Goal: Transaction & Acquisition: Purchase product/service

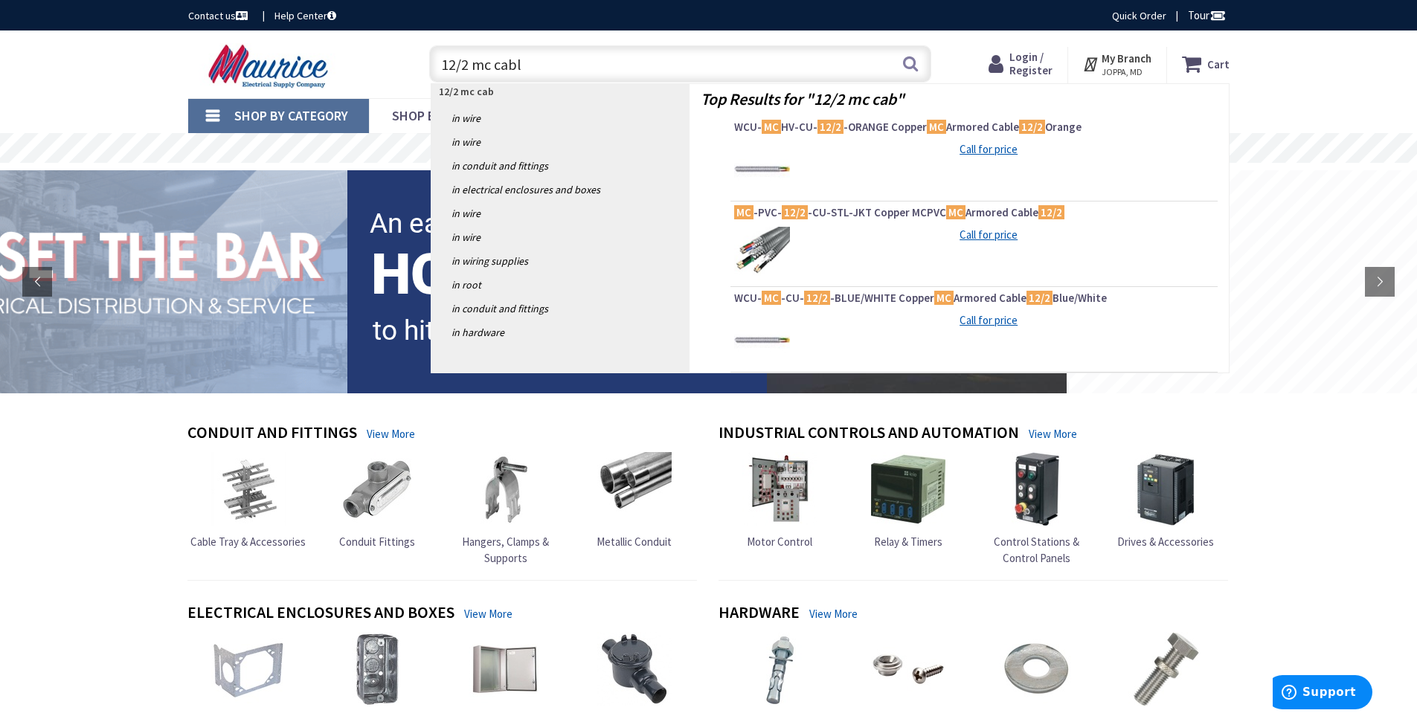
type input "12/2 mc cable"
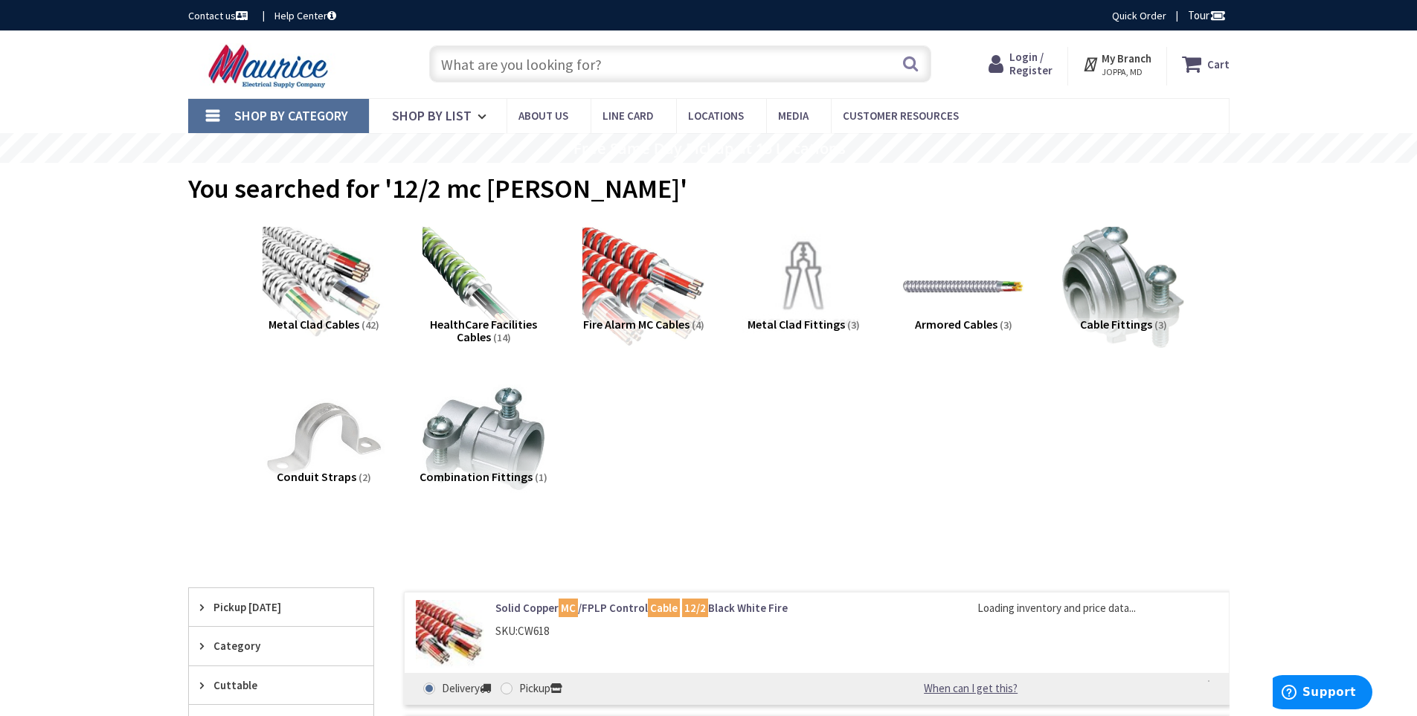
click at [322, 318] on span "Metal Clad Cables" at bounding box center [314, 324] width 91 height 15
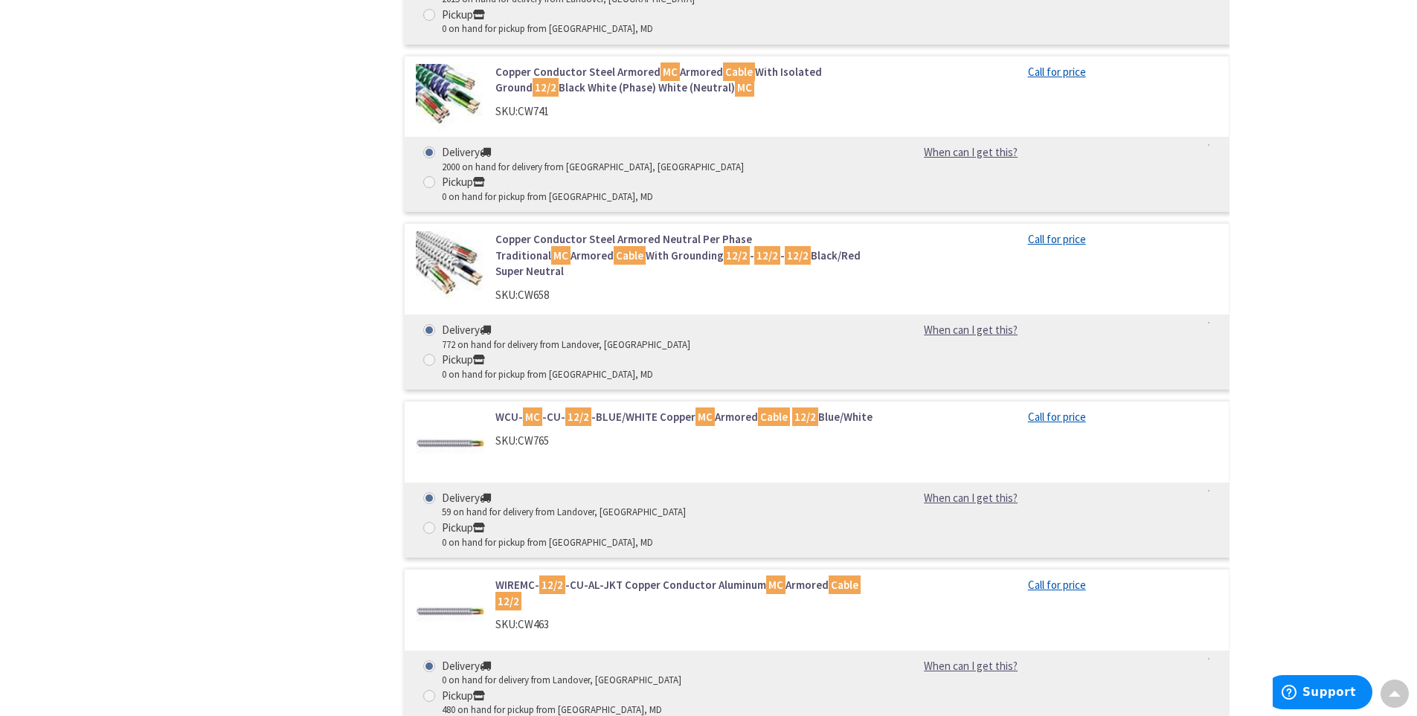
scroll to position [1305, 0]
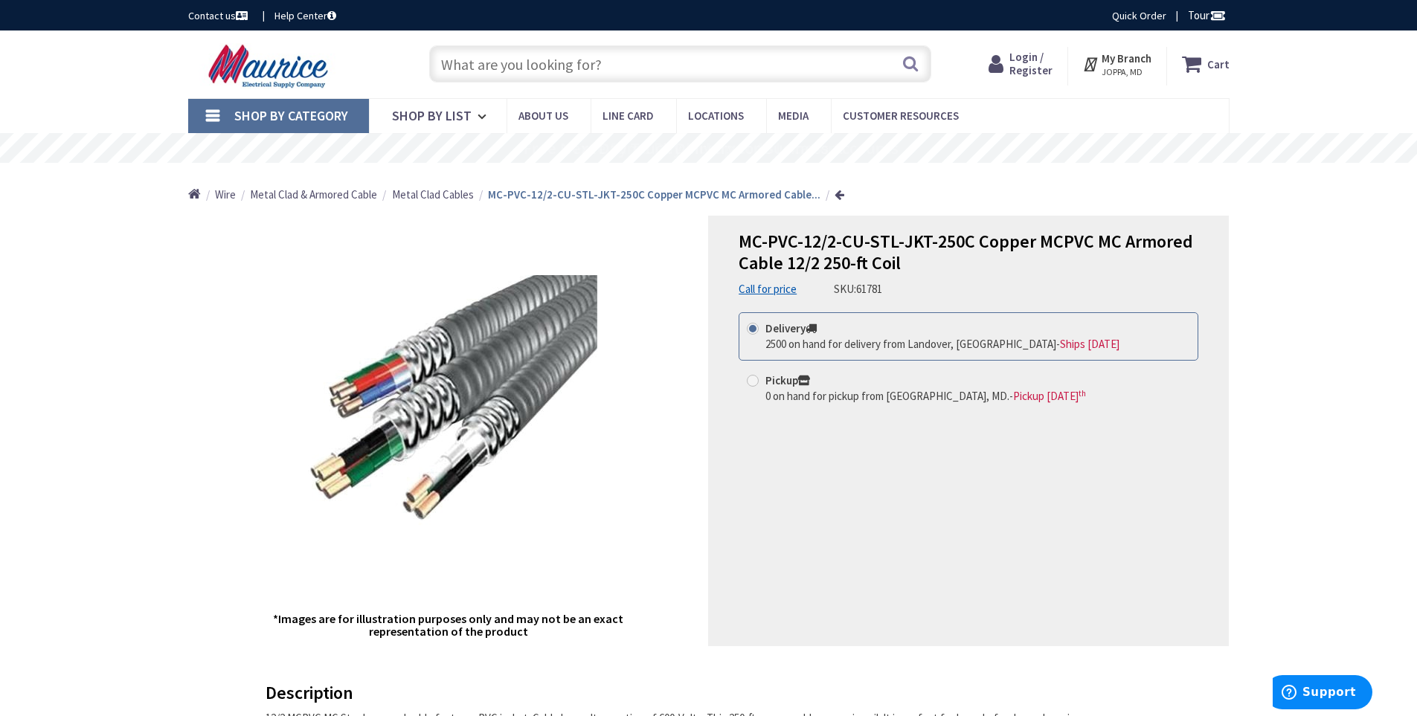
drag, startPoint x: 763, startPoint y: 379, endPoint x: 845, endPoint y: 399, distance: 84.1
click at [764, 379] on label "Pickup 0 on hand for pickup from [GEOGRAPHIC_DATA], MD. - Pickup [DATE]" at bounding box center [916, 389] width 339 height 32
click at [760, 379] on input "Pickup 0 on hand for pickup from [GEOGRAPHIC_DATA], MD. - Pickup [DATE]" at bounding box center [756, 381] width 10 height 10
radio input "true"
click at [1201, 55] on icon at bounding box center [1194, 64] width 25 height 27
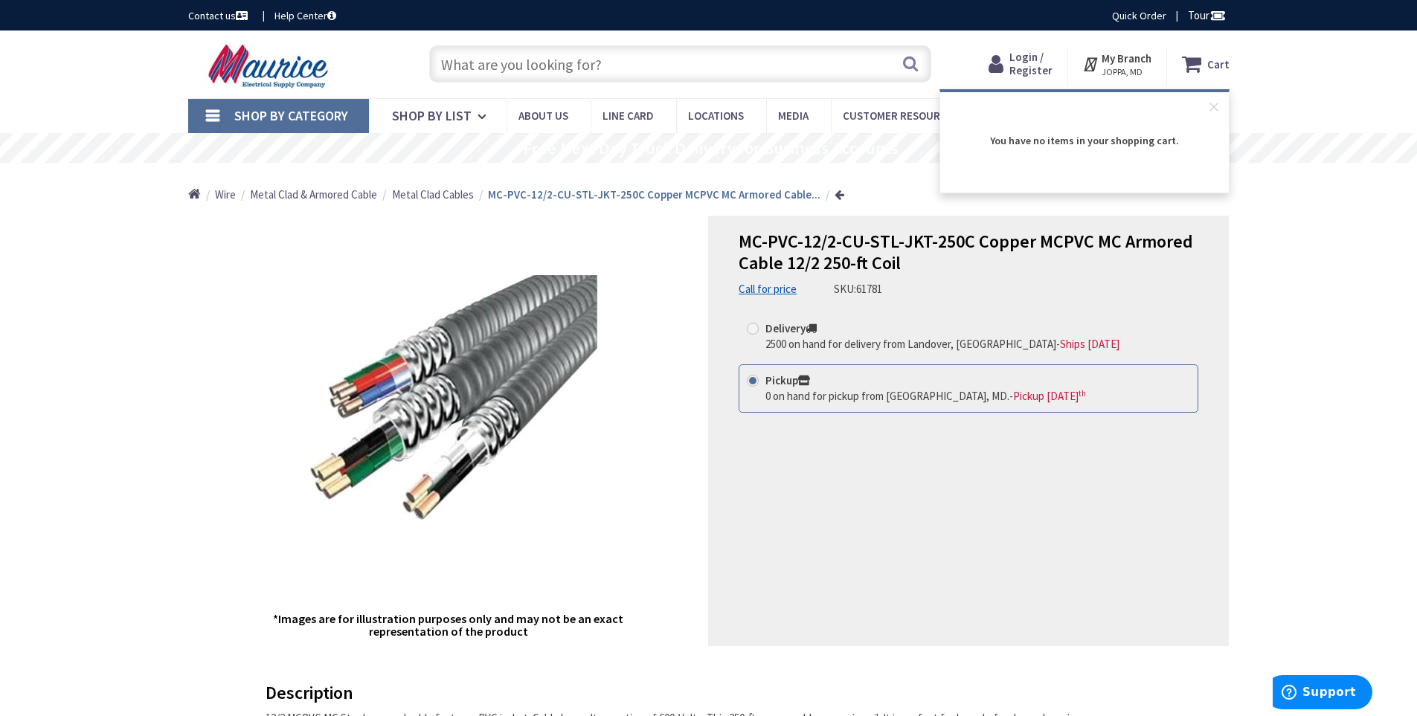
drag, startPoint x: 657, startPoint y: 199, endPoint x: 710, endPoint y: 258, distance: 79.6
click at [658, 199] on strong "MC-PVC-12/2-CU-STL-JKT-250C Copper MCPVC MC Armored Cable..." at bounding box center [654, 194] width 333 height 14
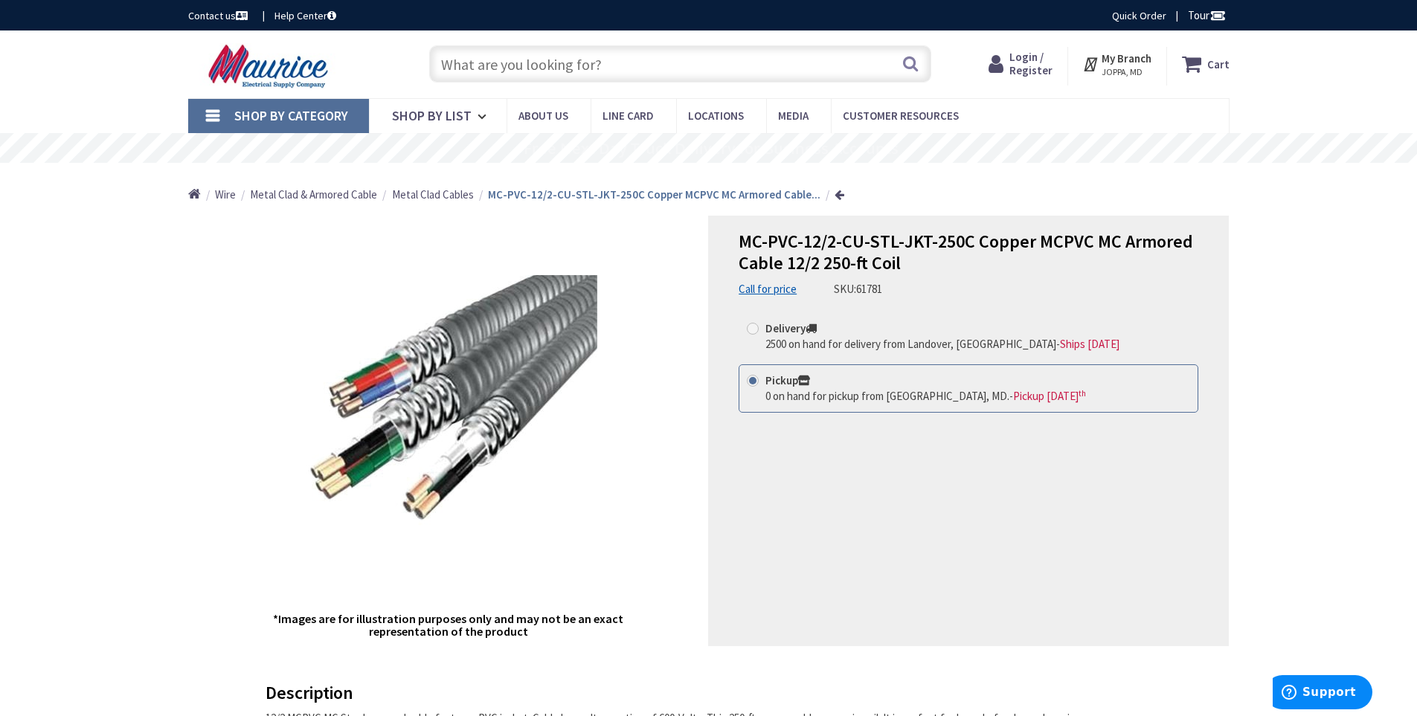
click at [777, 289] on link "Call for price" at bounding box center [768, 289] width 58 height 16
